Goal: Check status

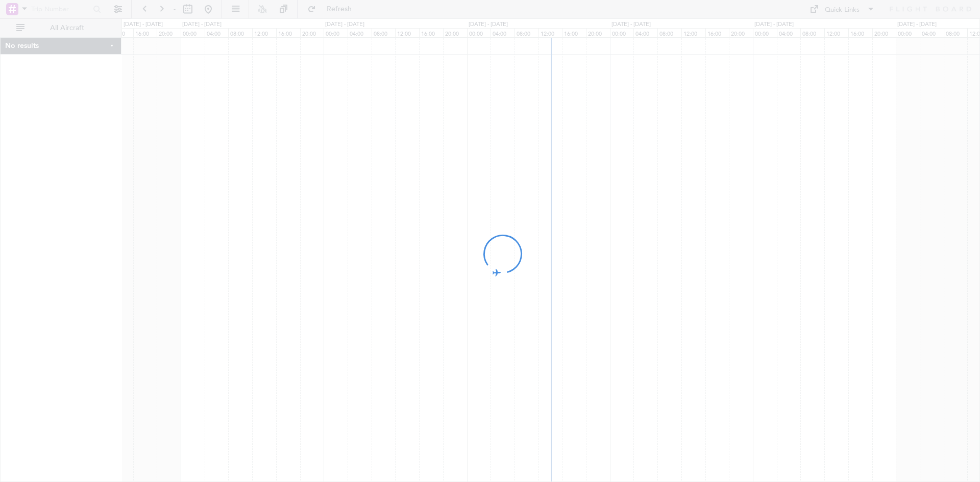
click at [25, 9] on div at bounding box center [490, 241] width 980 height 482
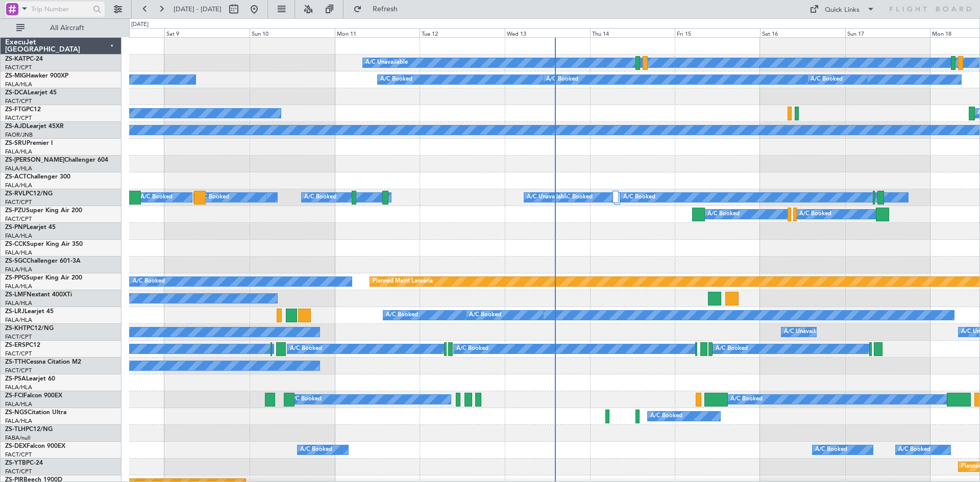
click at [25, 8] on span at bounding box center [24, 8] width 12 height 13
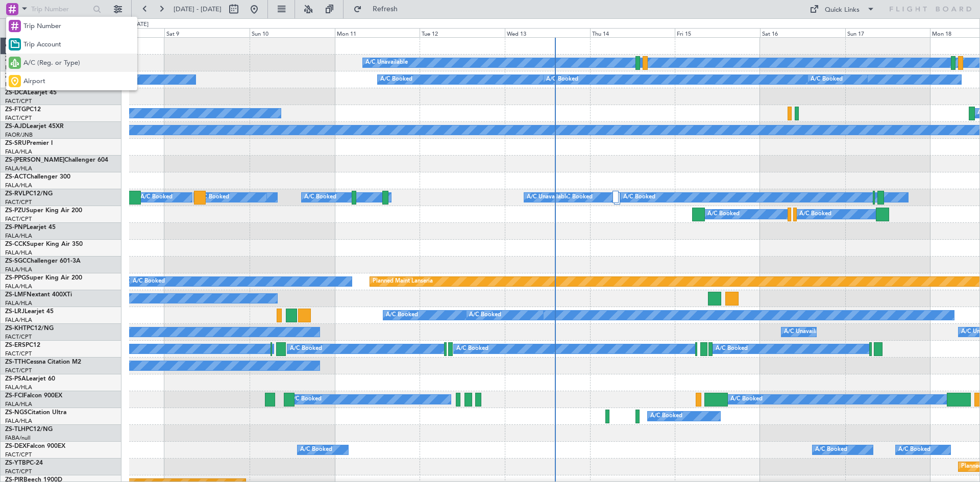
drag, startPoint x: 28, startPoint y: 61, endPoint x: 40, endPoint y: 30, distance: 33.8
click at [28, 60] on span "A/C (Reg. or Type)" at bounding box center [51, 63] width 57 height 10
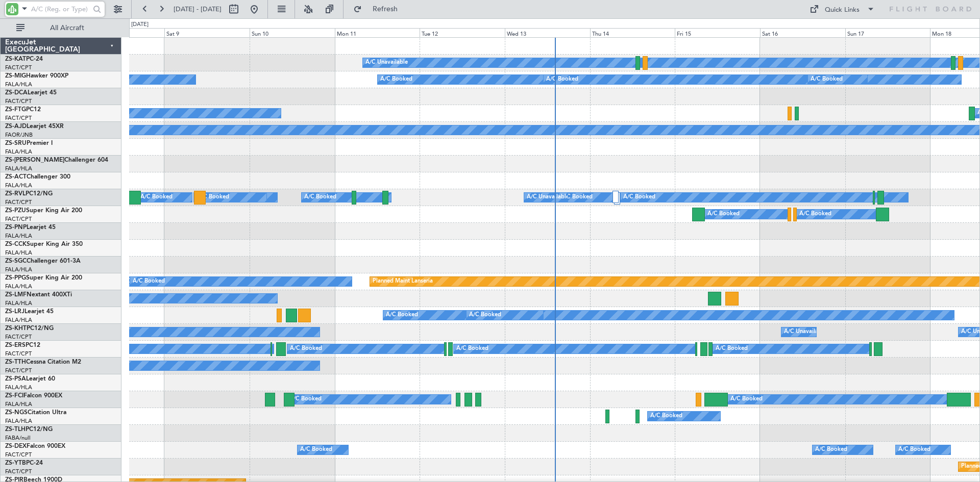
click at [46, 12] on input "text" at bounding box center [60, 9] width 59 height 15
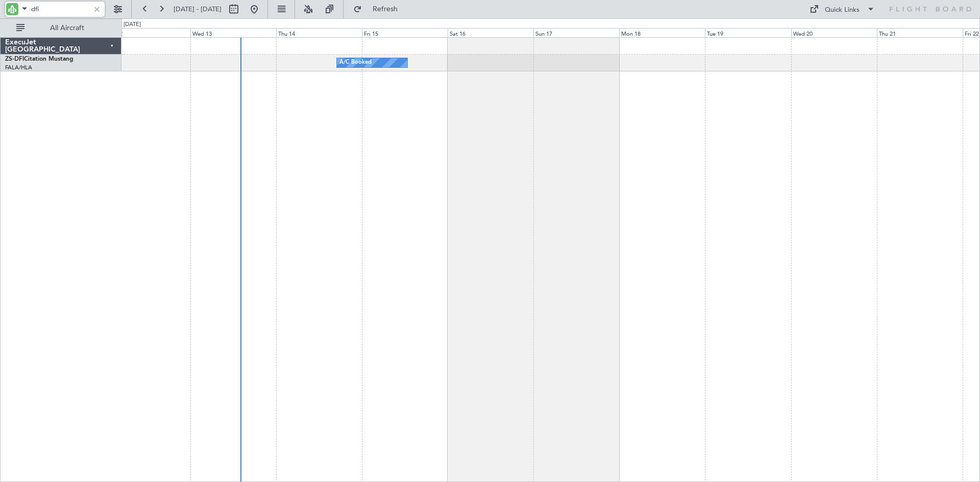
click at [484, 273] on div "A/C Booked" at bounding box center [550, 259] width 859 height 445
type input "d"
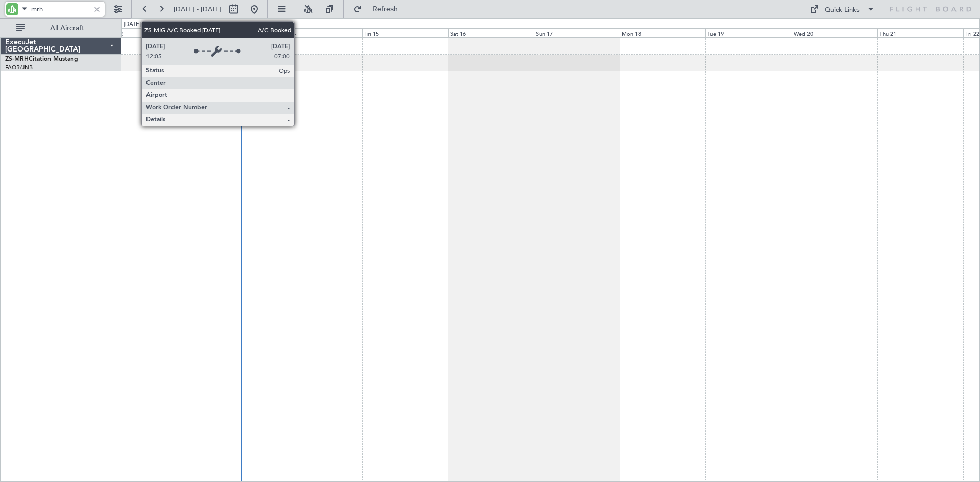
click at [352, 120] on div at bounding box center [550, 259] width 859 height 445
click at [456, 57] on div at bounding box center [550, 63] width 858 height 17
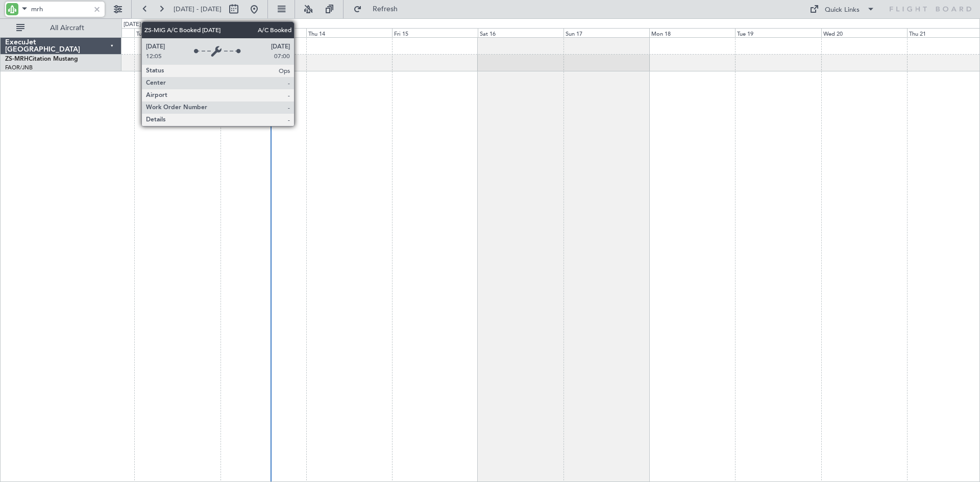
click at [505, 62] on div at bounding box center [550, 63] width 858 height 17
click at [74, 6] on input "mrh" at bounding box center [60, 9] width 59 height 15
type input "m"
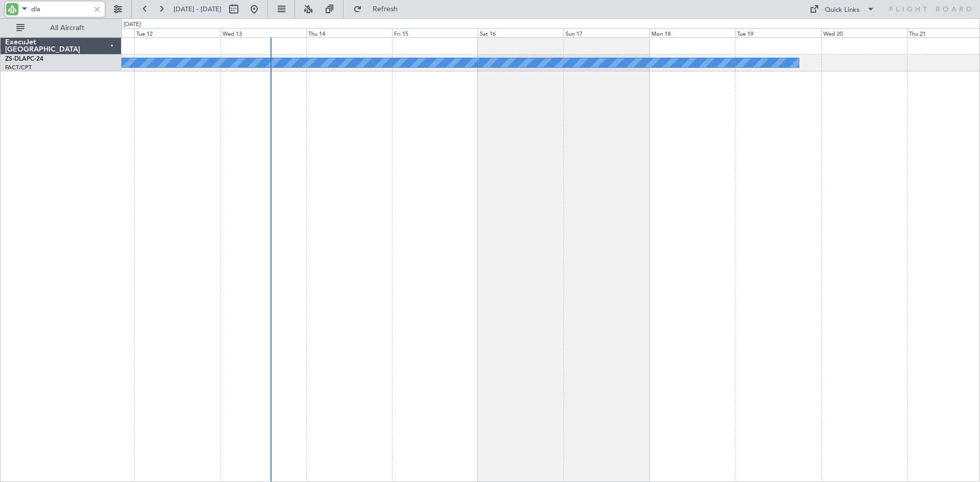
type input "dla"
click at [99, 10] on div at bounding box center [96, 9] width 11 height 11
